Goal: Book appointment/travel/reservation

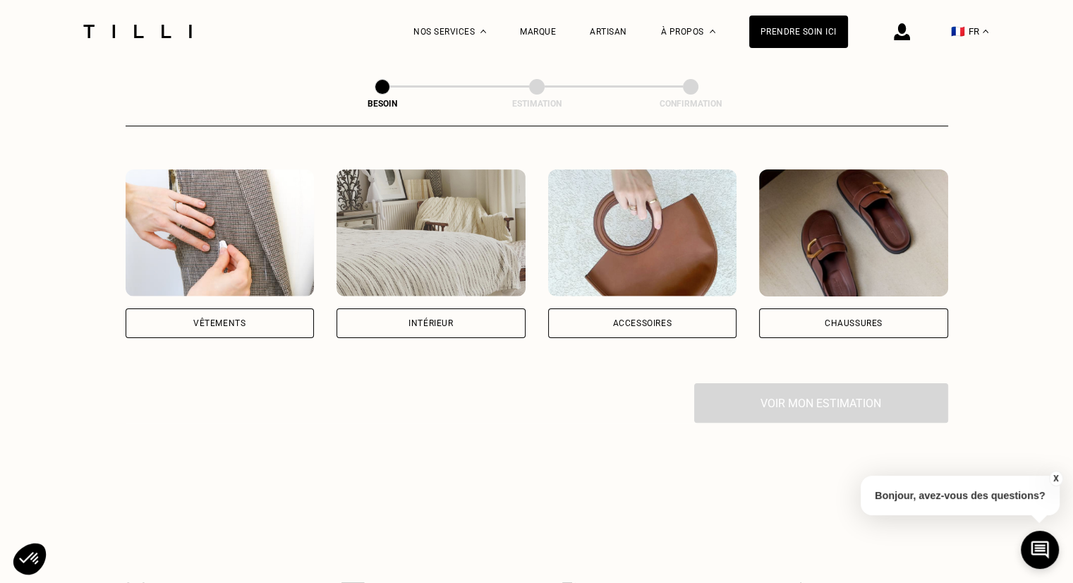
scroll to position [254, 0]
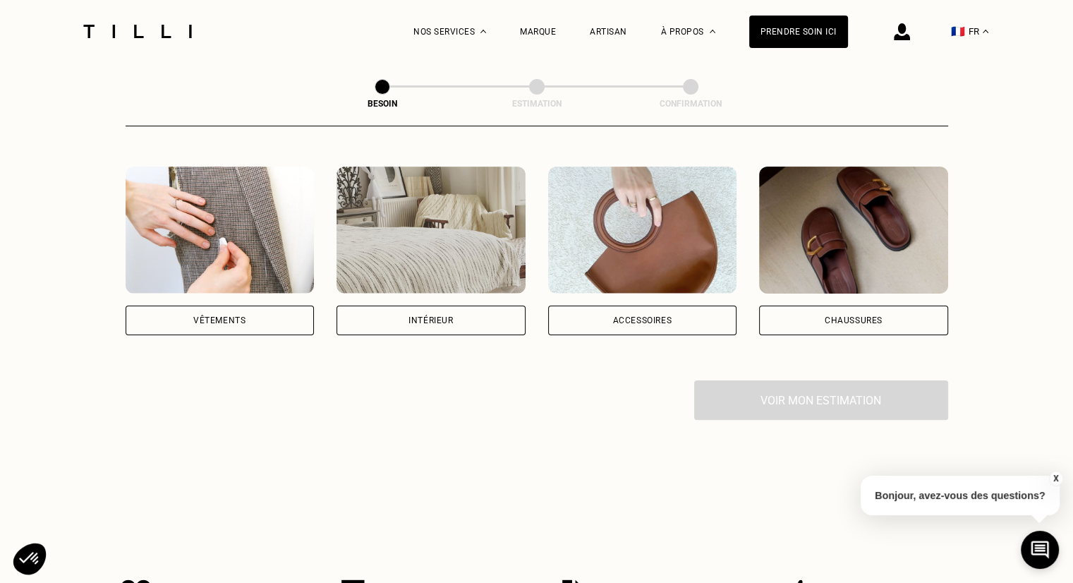
click at [226, 255] on img at bounding box center [220, 229] width 189 height 127
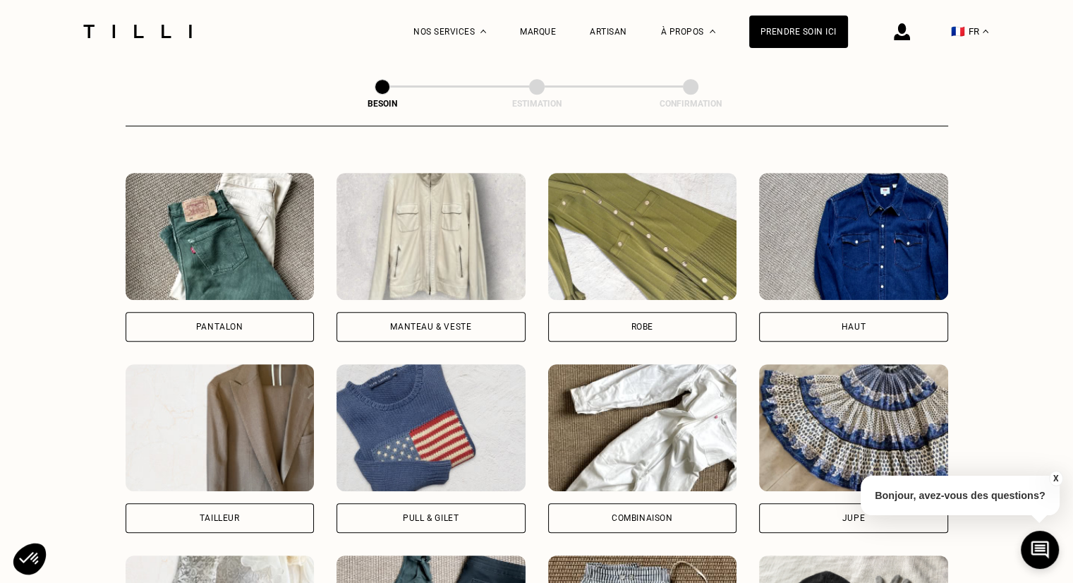
scroll to position [629, 0]
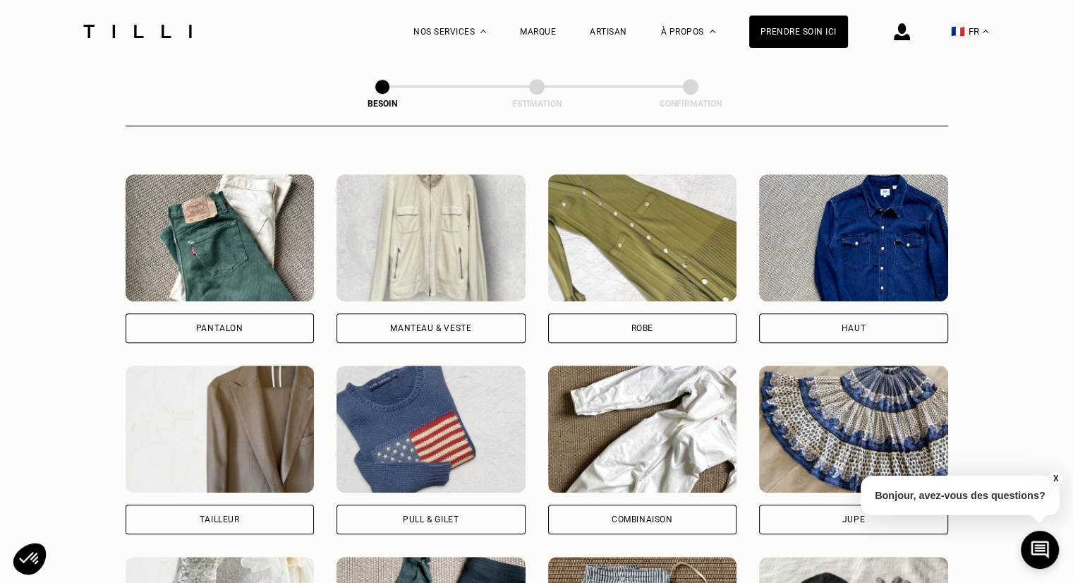
click at [398, 210] on img at bounding box center [430, 237] width 189 height 127
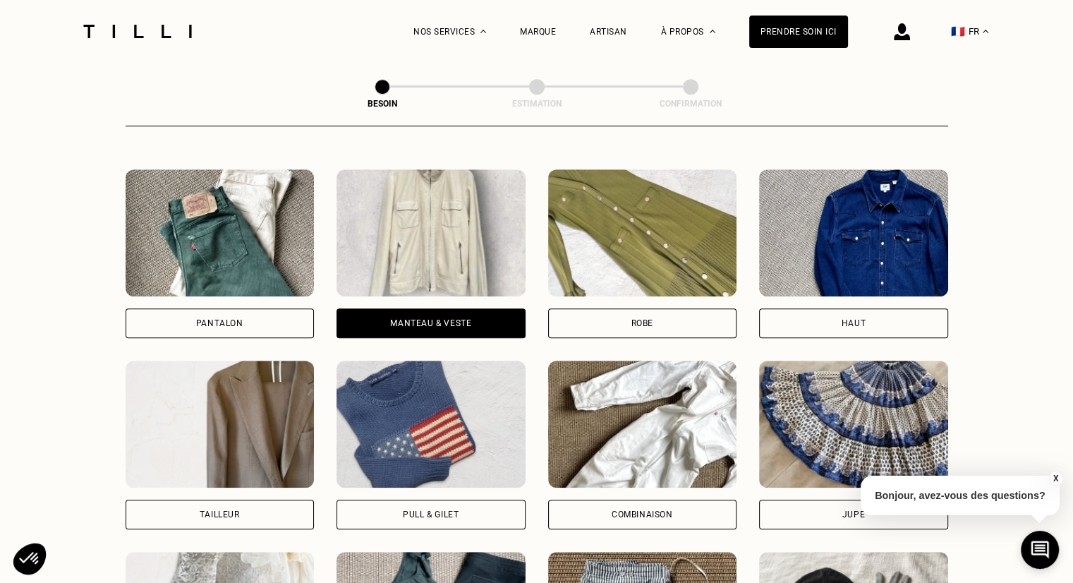
scroll to position [606, 0]
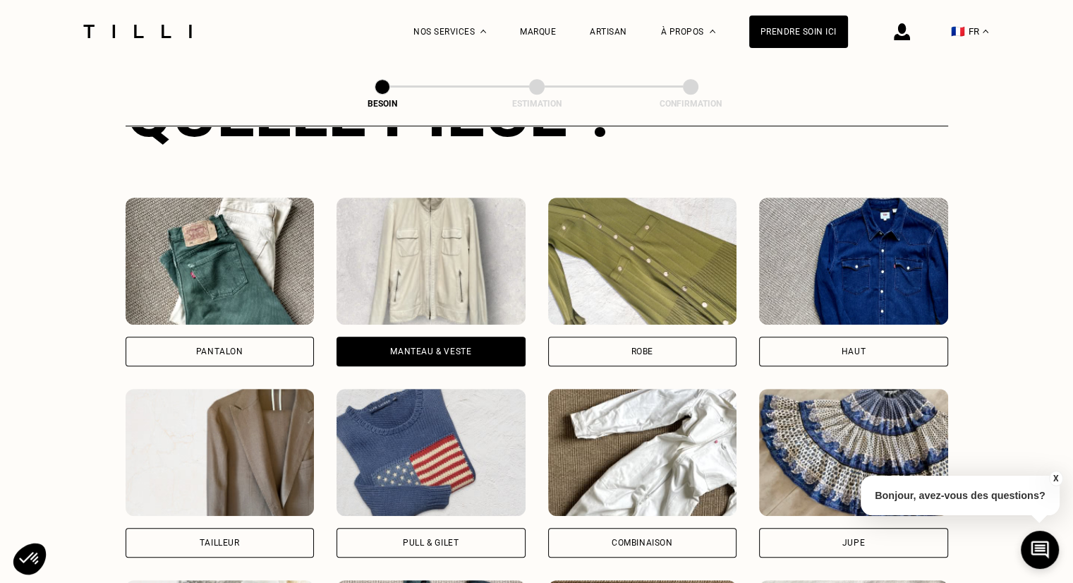
click at [848, 198] on img at bounding box center [853, 261] width 189 height 127
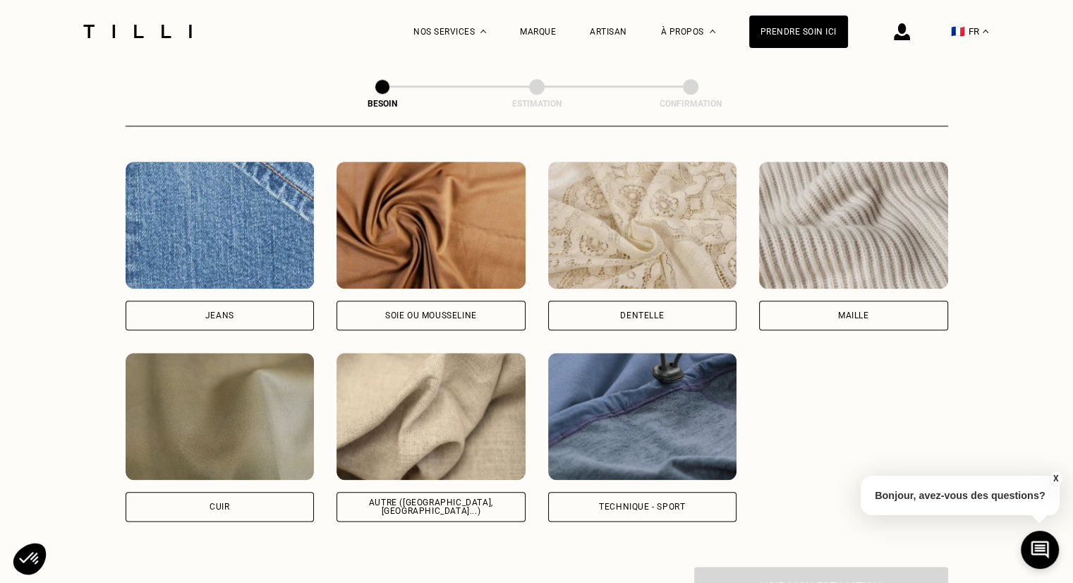
scroll to position [1537, 0]
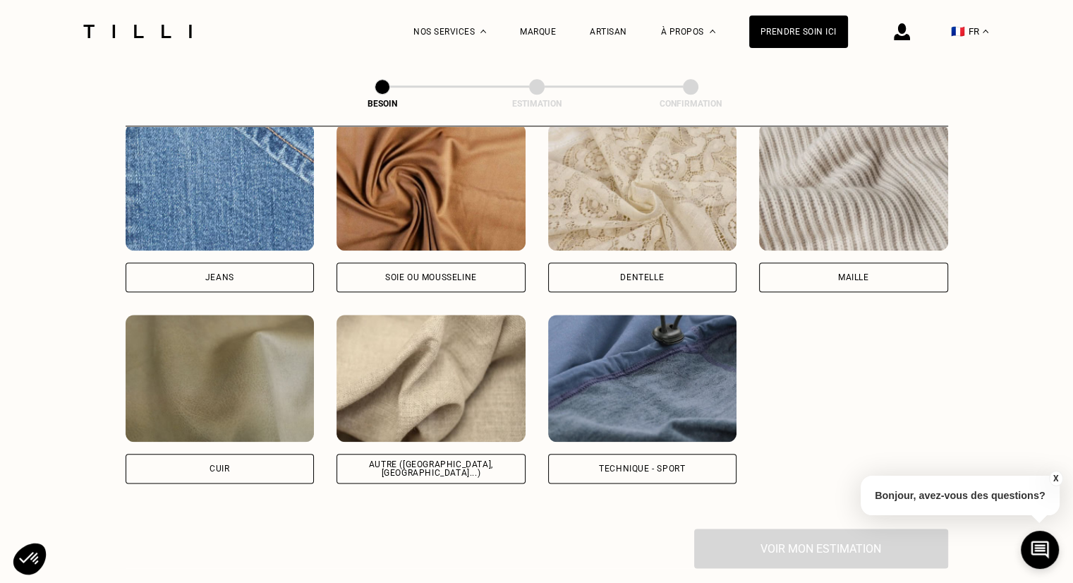
click at [470, 404] on img at bounding box center [430, 378] width 189 height 127
select select "FR"
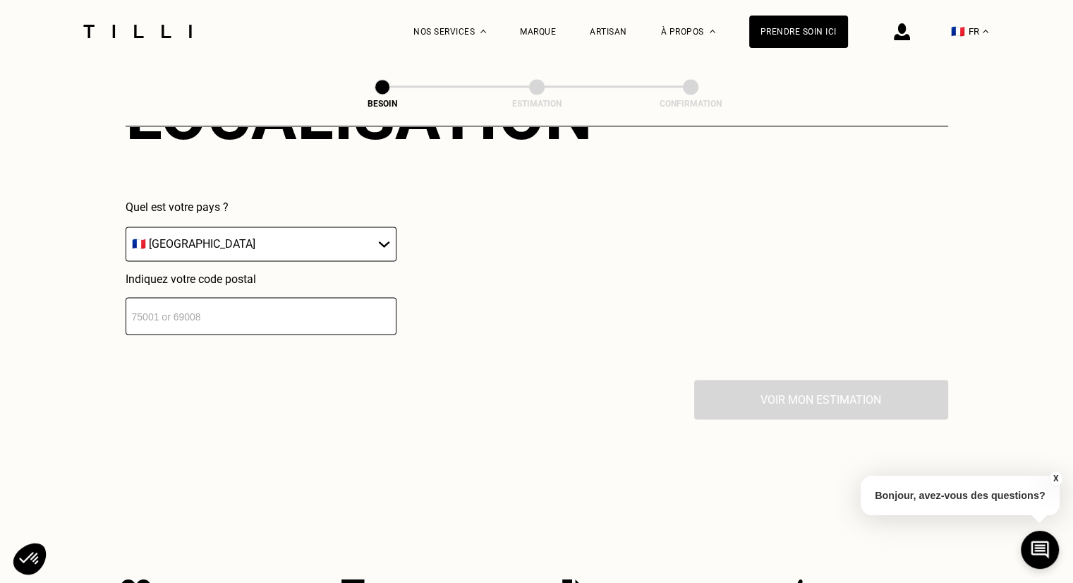
scroll to position [2036, 0]
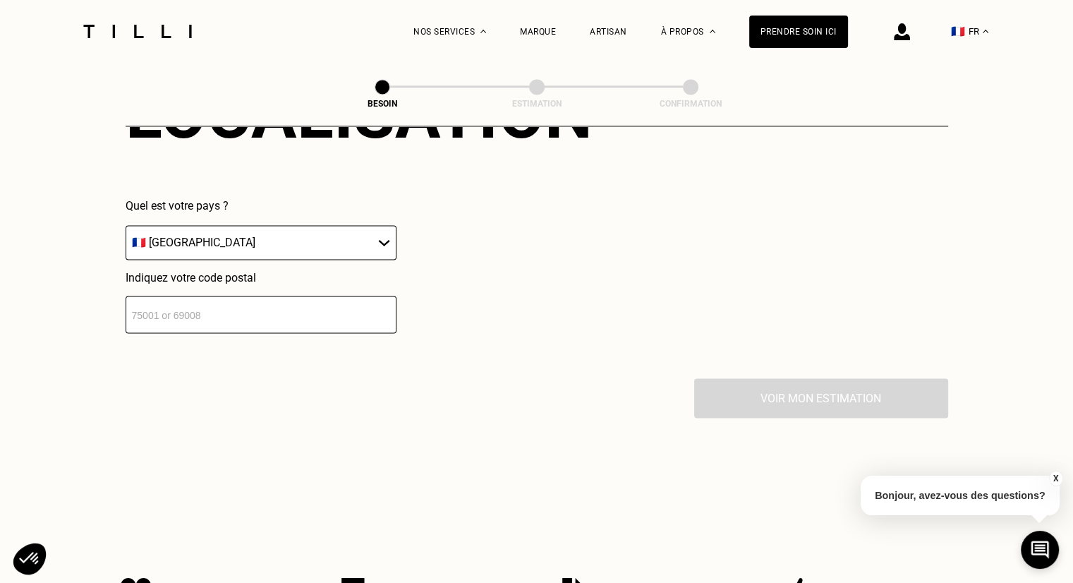
click at [275, 315] on input "number" at bounding box center [261, 314] width 271 height 37
type input "78100"
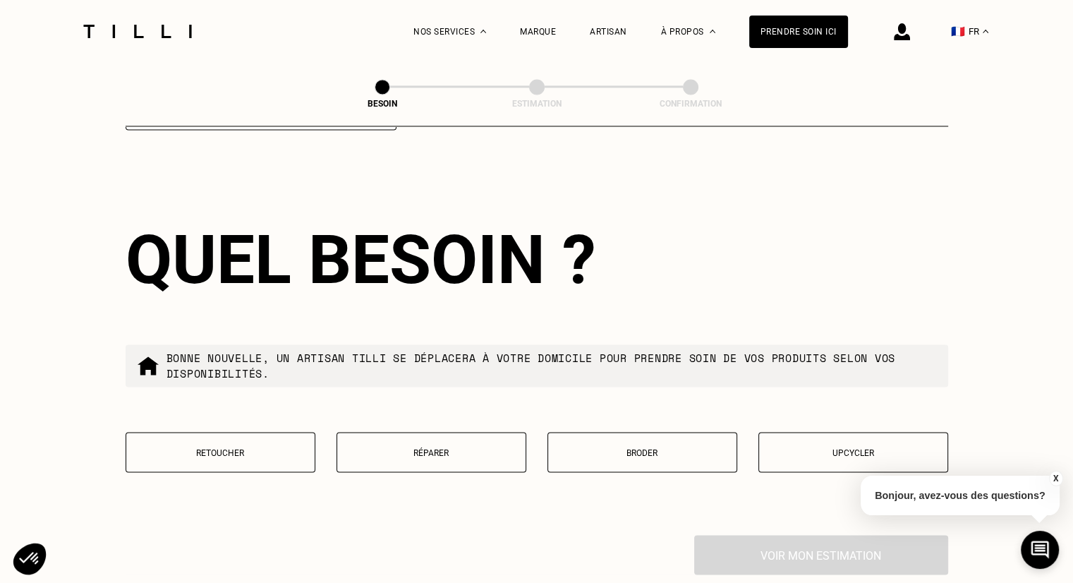
scroll to position [2246, 0]
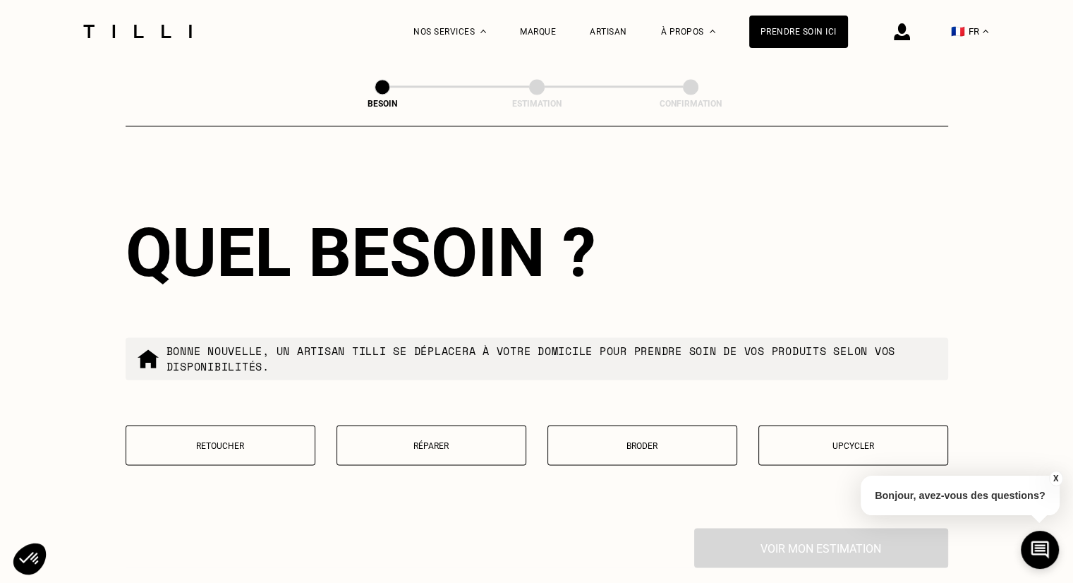
click at [367, 440] on p "Réparer" at bounding box center [431, 445] width 174 height 10
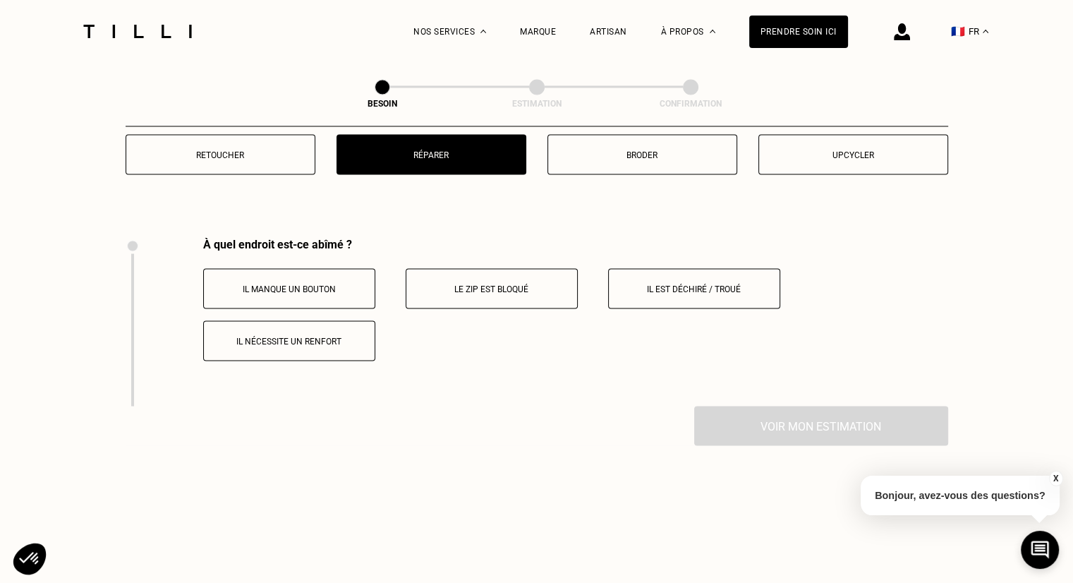
scroll to position [2547, 0]
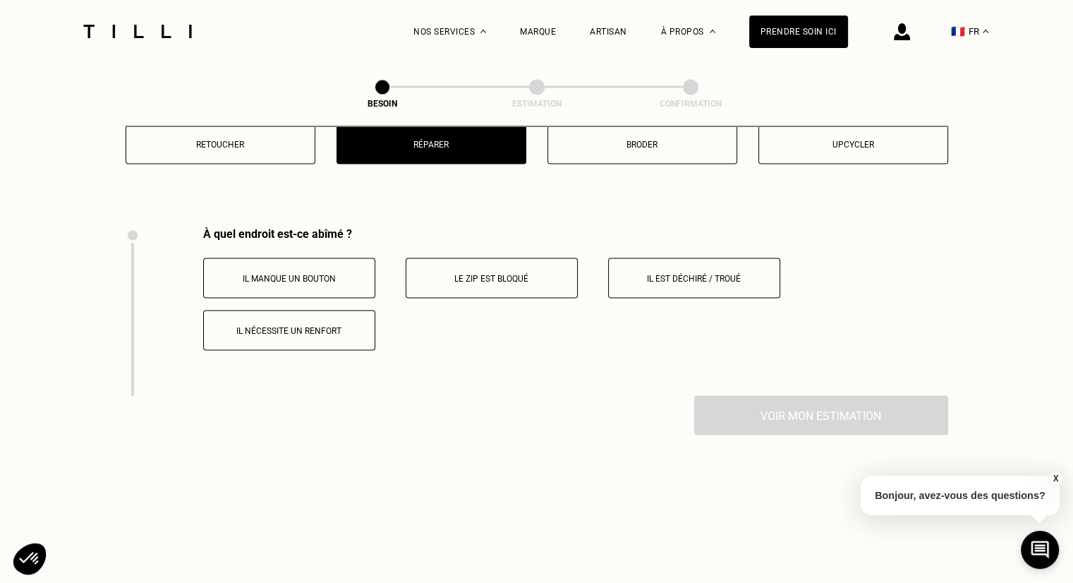
click at [720, 273] on p "Il est déchiré / troué" at bounding box center [694, 278] width 157 height 10
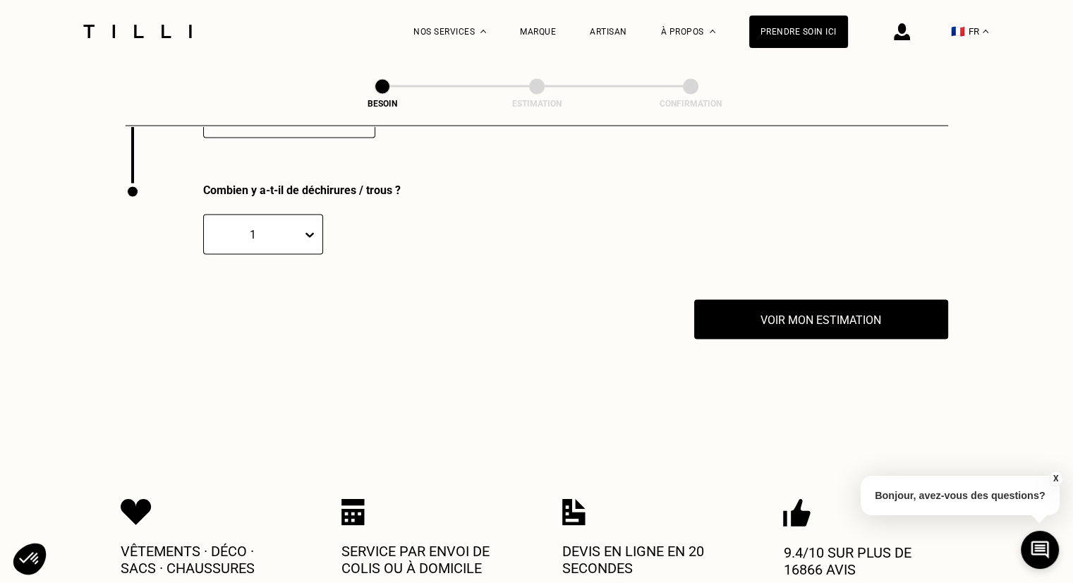
scroll to position [2777, 0]
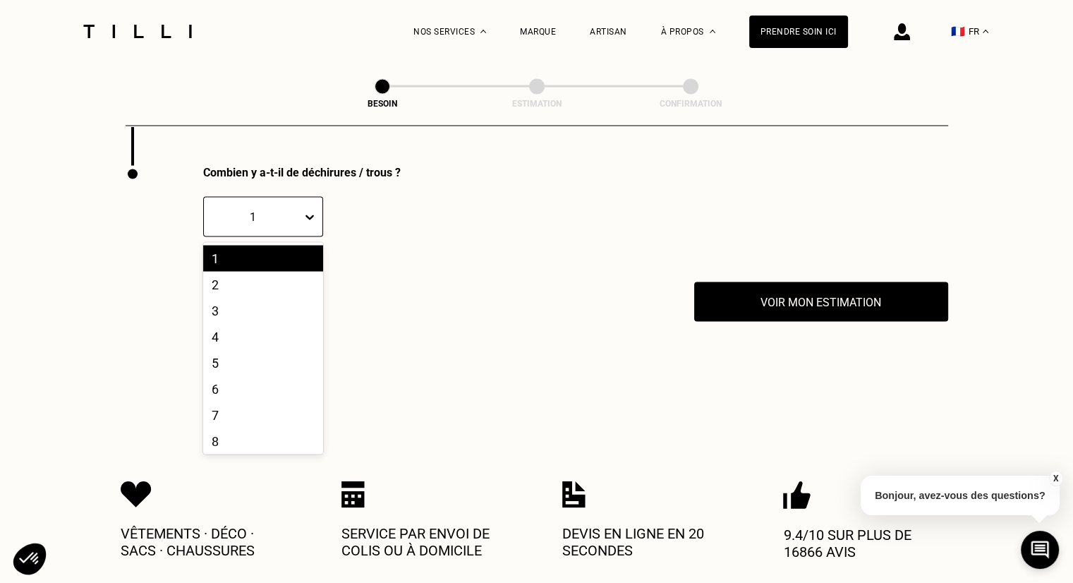
click at [316, 210] on icon at bounding box center [310, 217] width 14 height 14
click at [272, 303] on div "3" at bounding box center [263, 311] width 120 height 26
click at [497, 264] on div "Combien y a-t-il de déchirures / trous ? 3" at bounding box center [439, 224] width 626 height 116
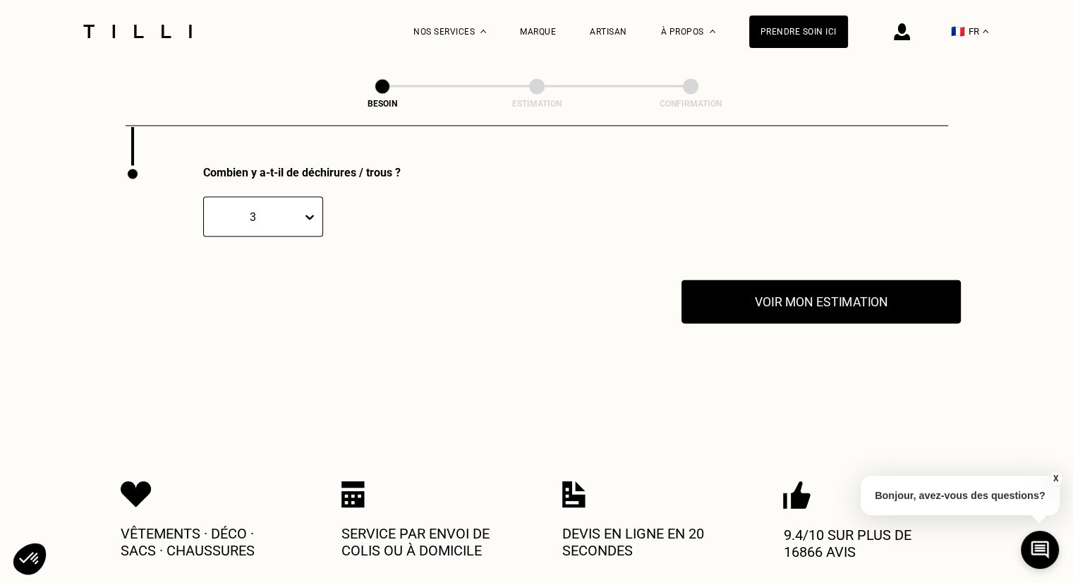
click at [761, 286] on button "Voir mon estimation" at bounding box center [820, 302] width 279 height 44
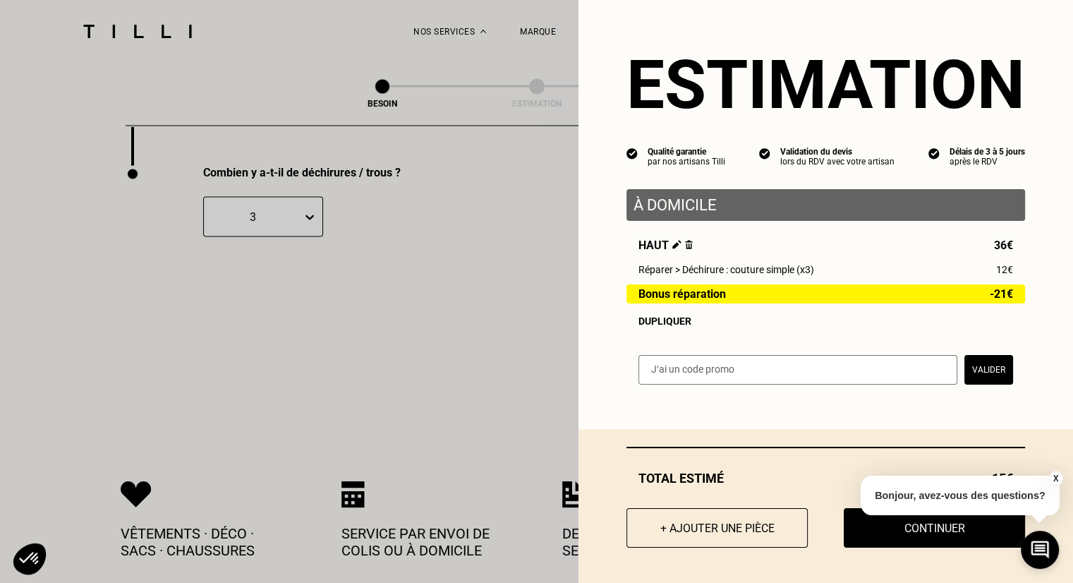
click at [590, 363] on div "Estimation Qualité garantie par nos artisans Tilli Validation du devis lors du …" at bounding box center [825, 201] width 495 height 402
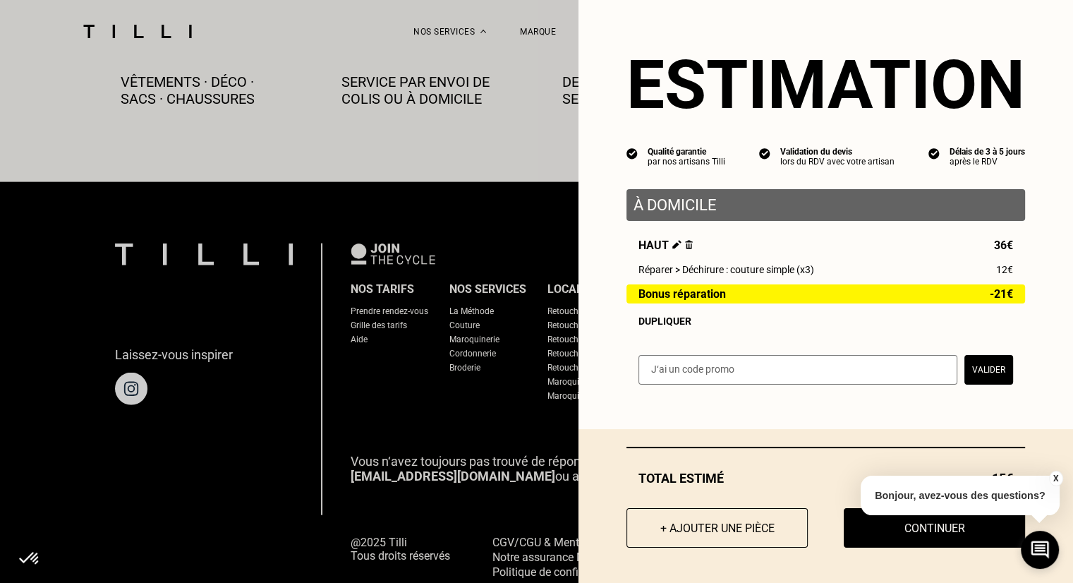
scroll to position [3279, 0]
